Goal: Check status: Check status

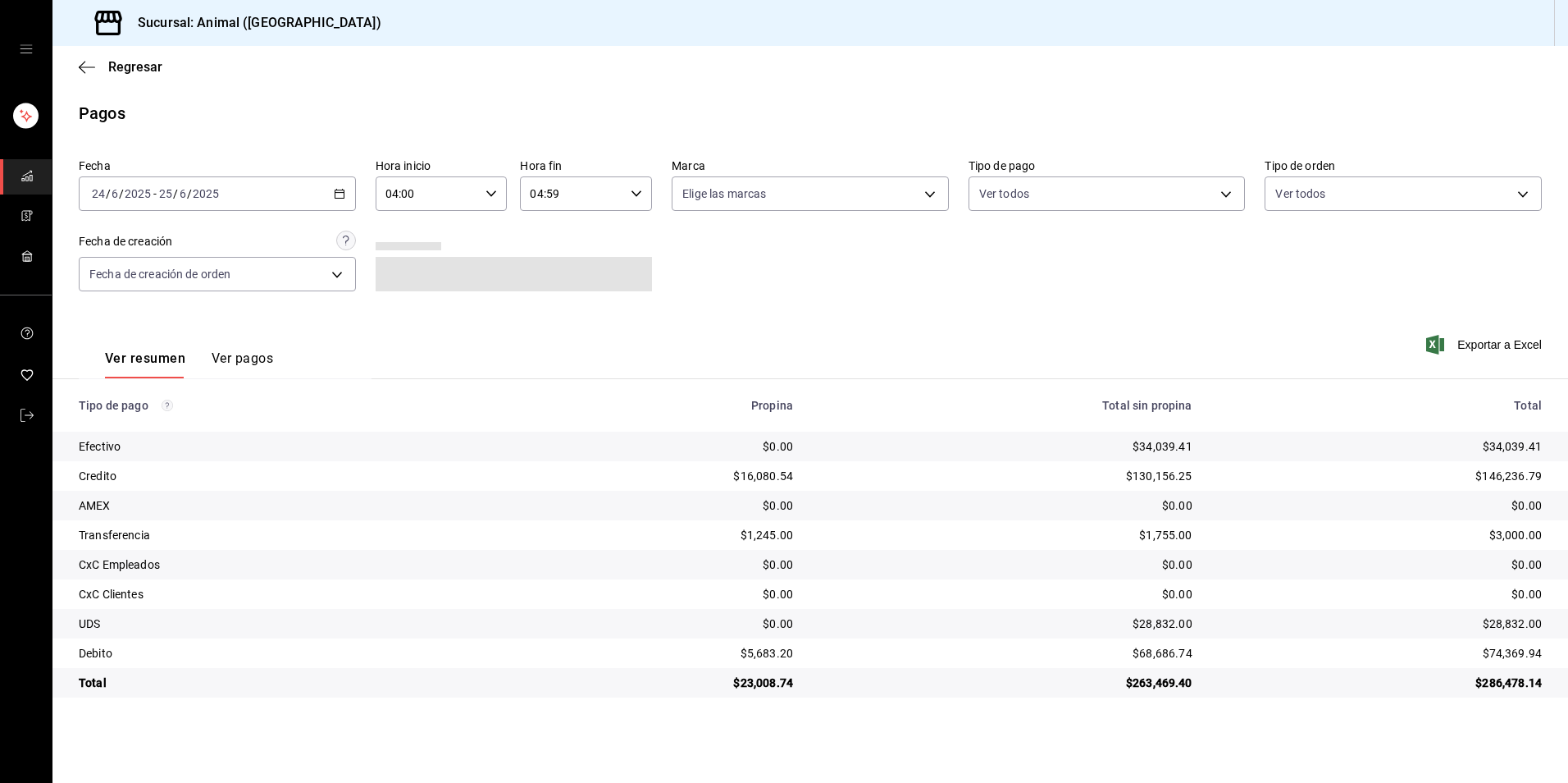
click at [350, 195] on div "[DATE] [DATE] - [DATE] [DATE]" at bounding box center [217, 193] width 277 height 35
click at [151, 255] on li "Hoy" at bounding box center [156, 243] width 154 height 37
type input "00:00"
type input "23:59"
click at [465, 188] on input "00:00" at bounding box center [428, 193] width 104 height 33
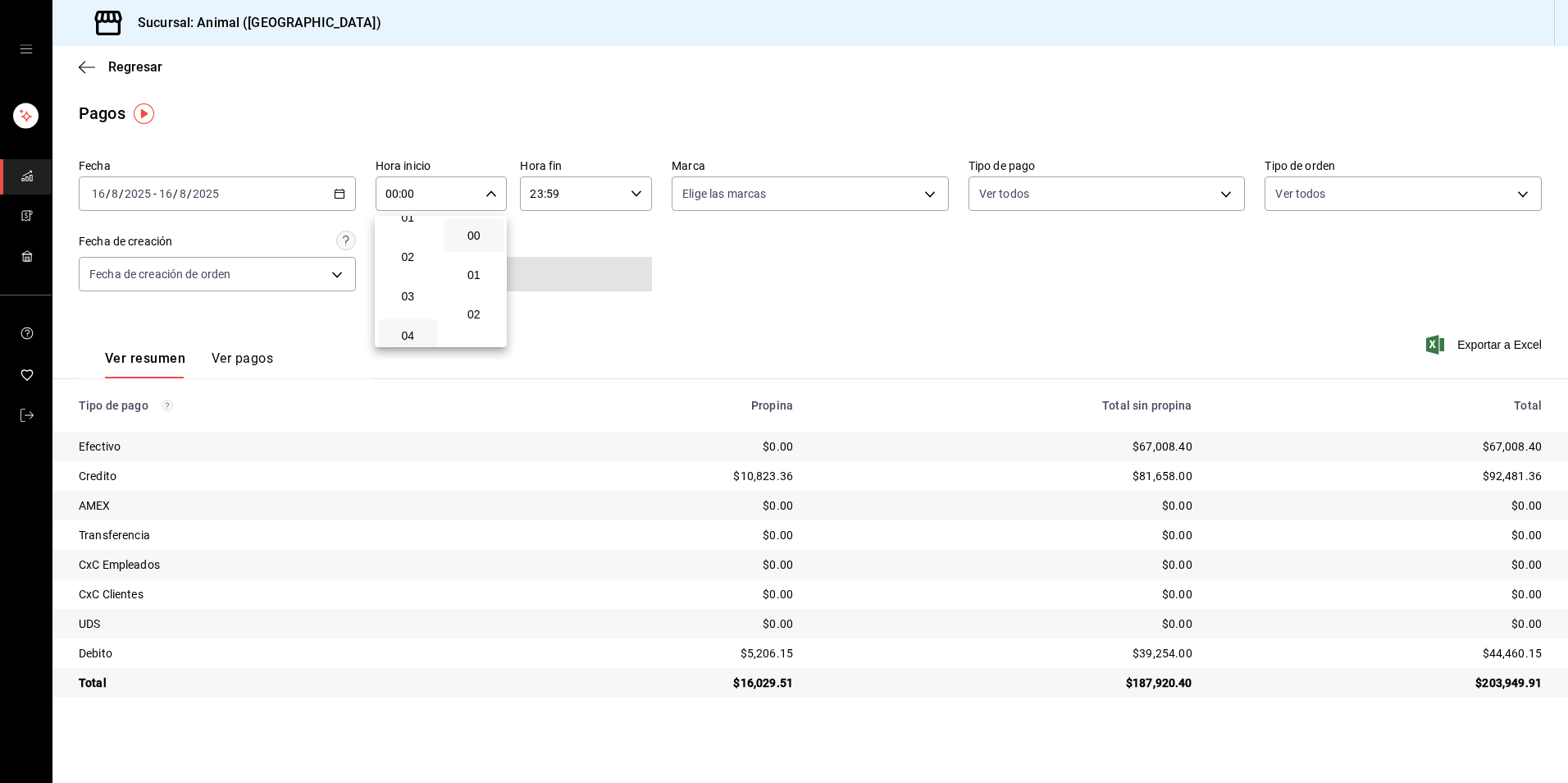
scroll to position [82, 0]
click at [414, 308] on span "04" at bounding box center [408, 311] width 40 height 13
type input "04:00"
click at [1077, 322] on div at bounding box center [784, 392] width 1568 height 783
